Goal: Task Accomplishment & Management: Manage account settings

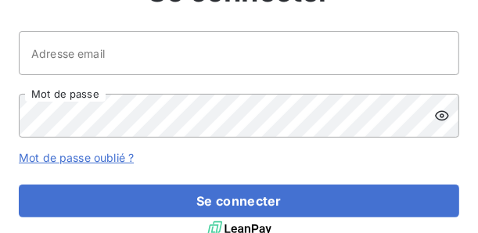
scroll to position [117, 0]
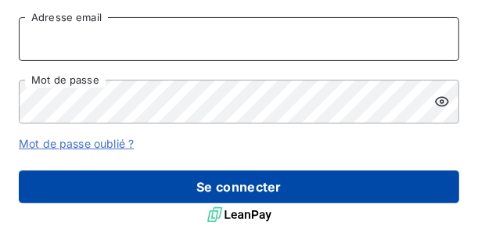
type input "[PERSON_NAME][EMAIL_ADDRESS][DOMAIN_NAME]"
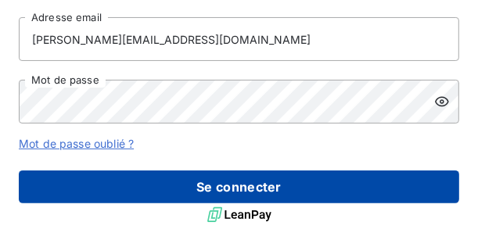
click at [209, 181] on button "Se connecter" at bounding box center [239, 187] width 441 height 33
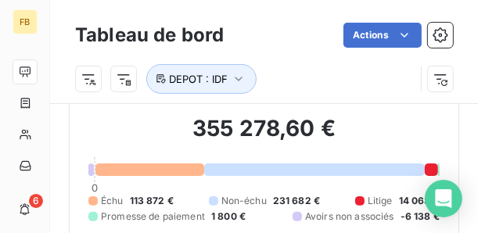
scroll to position [63, 0]
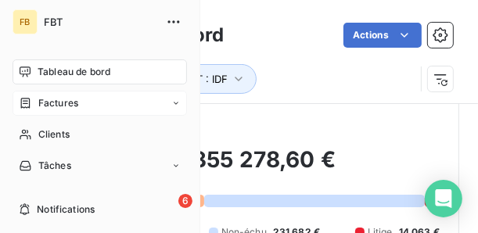
click at [72, 106] on span "Factures" at bounding box center [58, 103] width 40 height 14
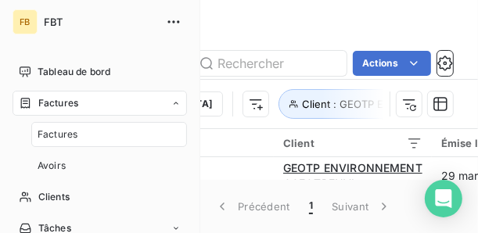
click at [79, 132] on div "Factures" at bounding box center [109, 134] width 156 height 25
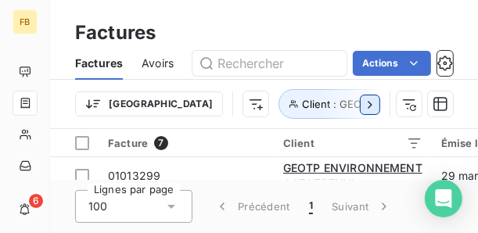
click at [371, 104] on icon "button" at bounding box center [370, 104] width 4 height 7
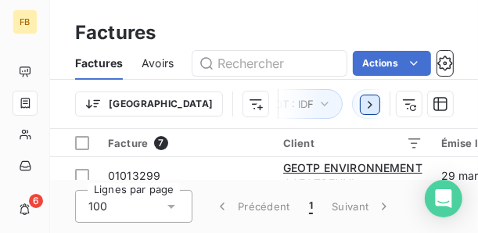
scroll to position [0, 293]
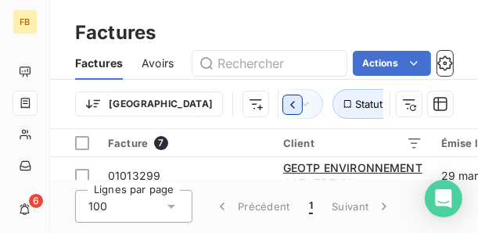
click at [285, 106] on icon "button" at bounding box center [293, 105] width 16 height 16
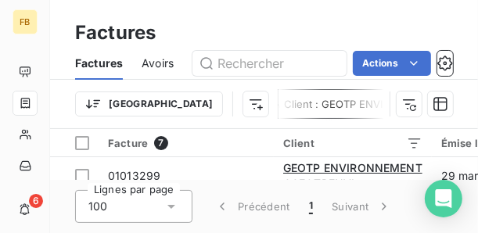
scroll to position [0, 0]
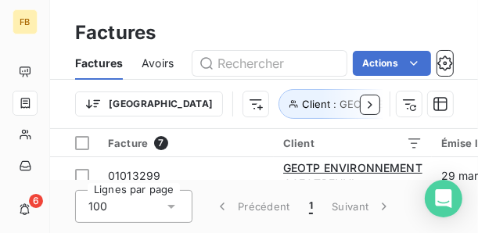
click at [344, 104] on div at bounding box center [353, 104] width 63 height 31
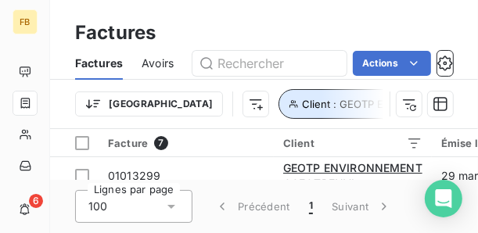
click at [302, 105] on span "Client : GEOTP ENVIRONNEMENT" at bounding box center [384, 104] width 164 height 13
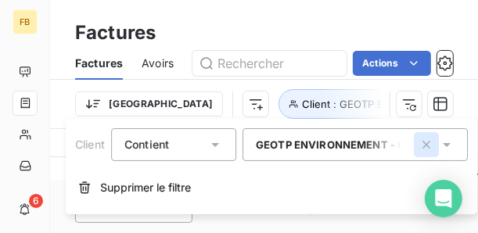
click at [426, 142] on icon "button" at bounding box center [427, 145] width 8 height 8
